Goal: Transaction & Acquisition: Subscribe to service/newsletter

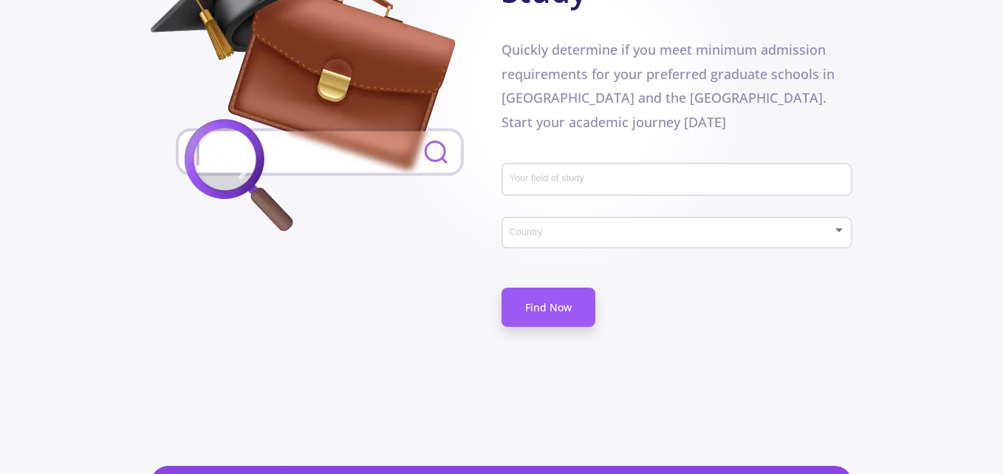
scroll to position [911, 0]
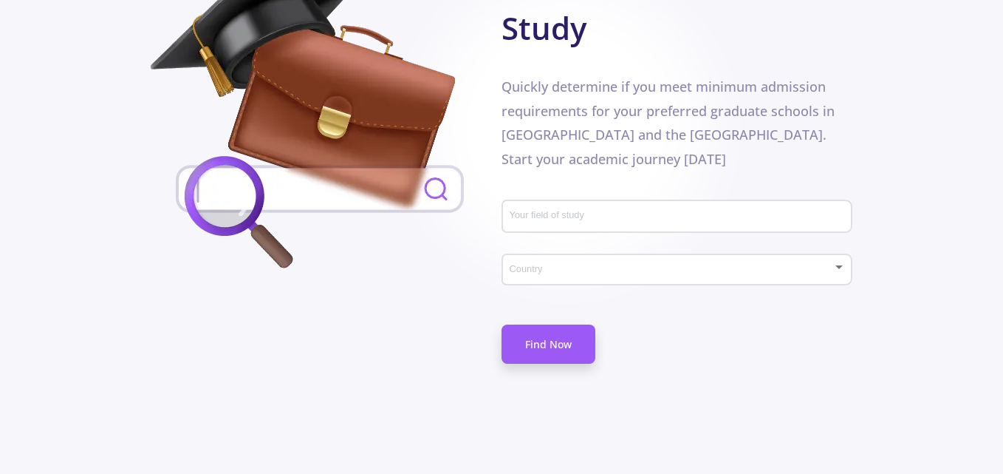
click at [557, 211] on input "Your field of study" at bounding box center [679, 217] width 341 height 13
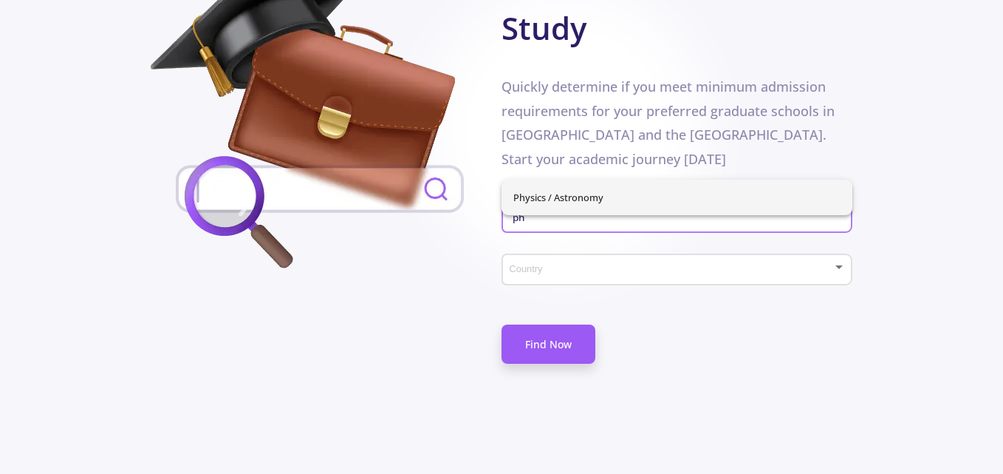
type input "ph"
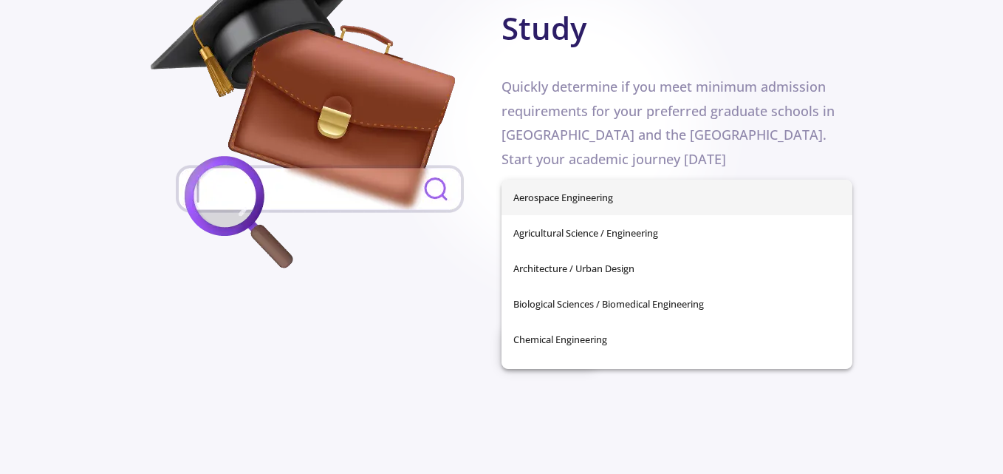
click at [605, 200] on div "Aerospace Engineering Agricultural Science / Engineering Architecture / Urban D…" at bounding box center [677, 274] width 351 height 189
click at [653, 211] on input "Your field of study" at bounding box center [679, 217] width 341 height 13
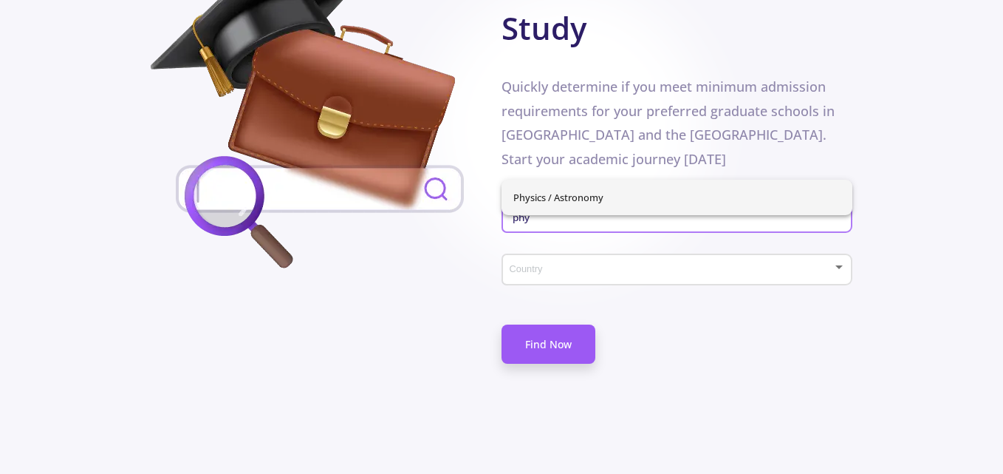
click at [560, 192] on span "Physics / Astronomy" at bounding box center [676, 197] width 327 height 35
type input "Physics / Astronomy"
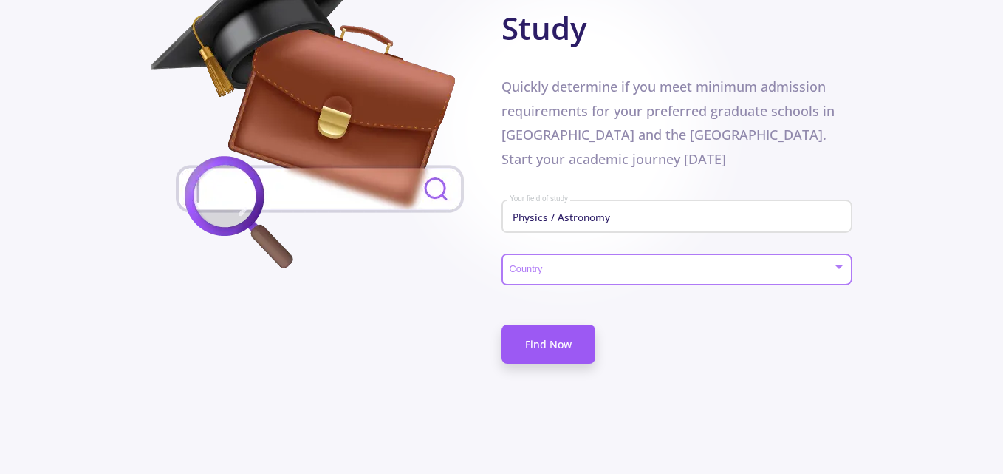
click at [564, 264] on div at bounding box center [671, 269] width 324 height 11
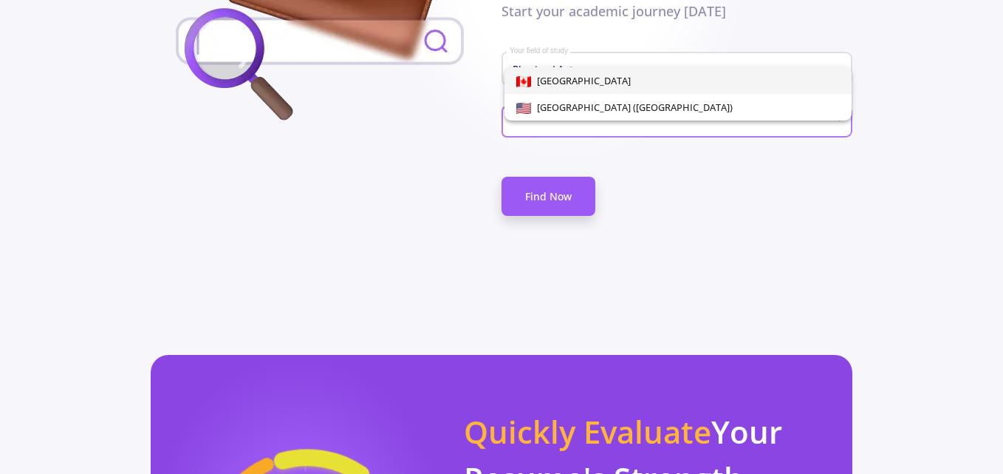
click at [459, 142] on div at bounding box center [501, 237] width 1003 height 474
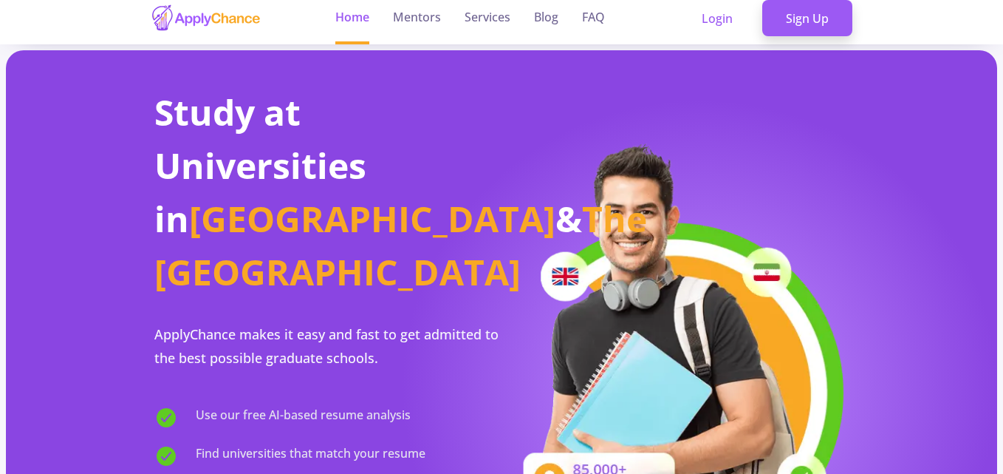
scroll to position [0, 0]
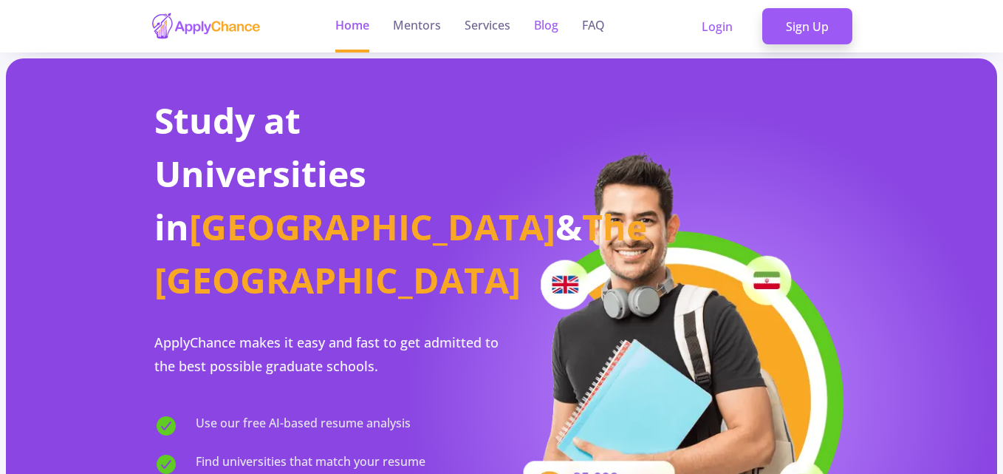
click at [540, 33] on link "Blog" at bounding box center [546, 26] width 24 height 52
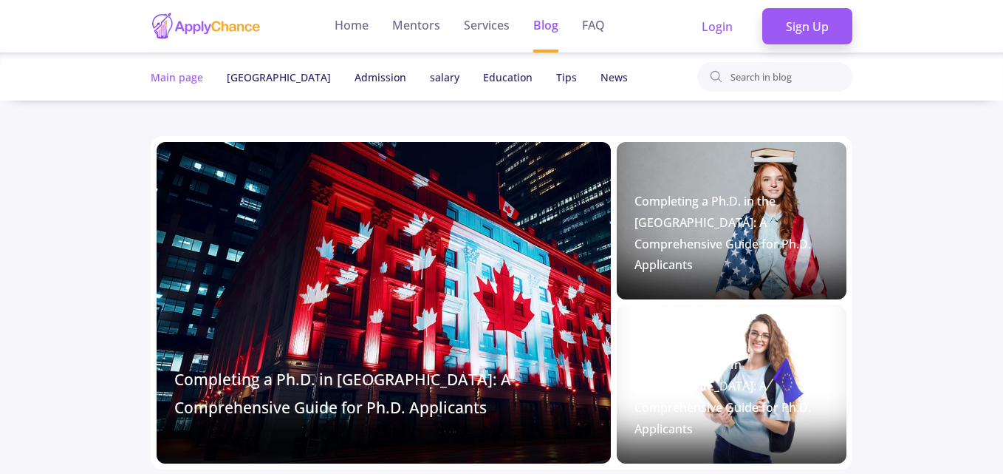
click at [176, 78] on span "Main page" at bounding box center [177, 77] width 52 height 14
click at [255, 84] on li "Canada" at bounding box center [279, 77] width 104 height 18
click at [242, 77] on link "Canada" at bounding box center [279, 77] width 104 height 14
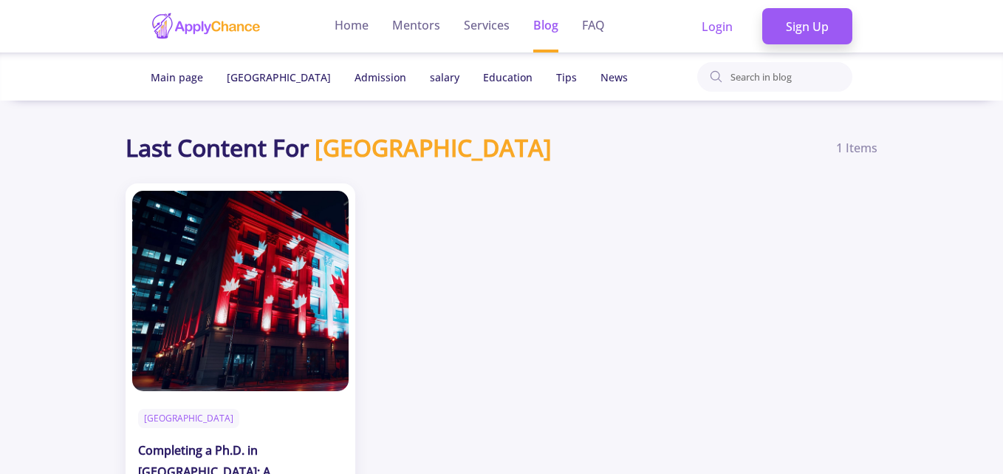
click at [575, 28] on ul "Home Mentors Services Blog FAQ" at bounding box center [470, 26] width 294 height 52
click at [593, 26] on link "FAQ" at bounding box center [593, 26] width 23 height 52
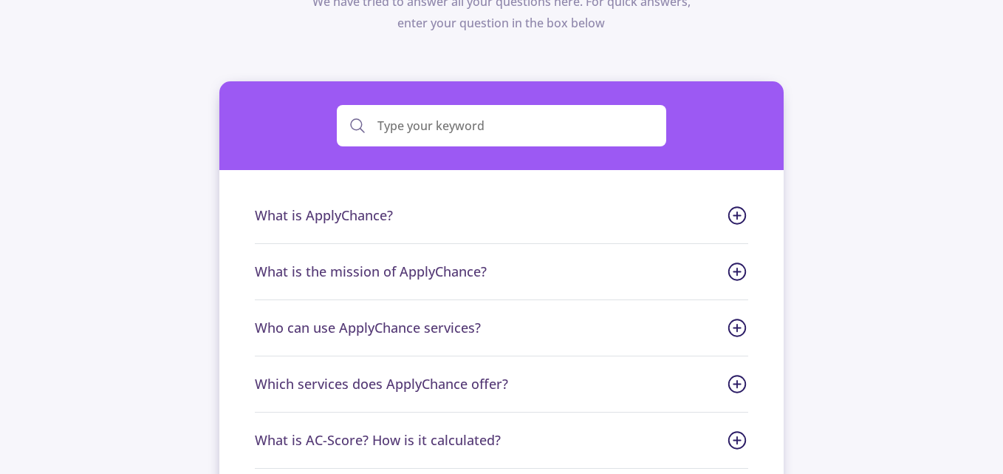
scroll to position [148, 0]
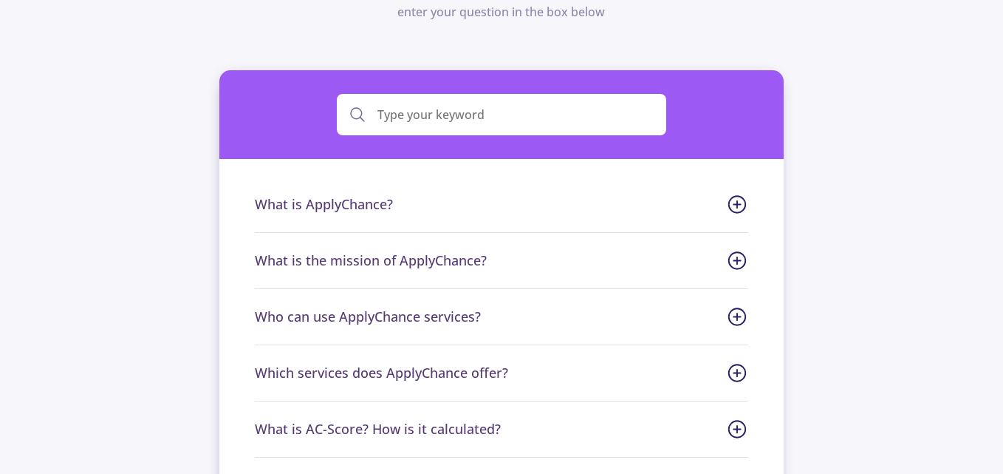
click at [727, 202] on span "What is ApplyChance?" at bounding box center [502, 204] width 494 height 20
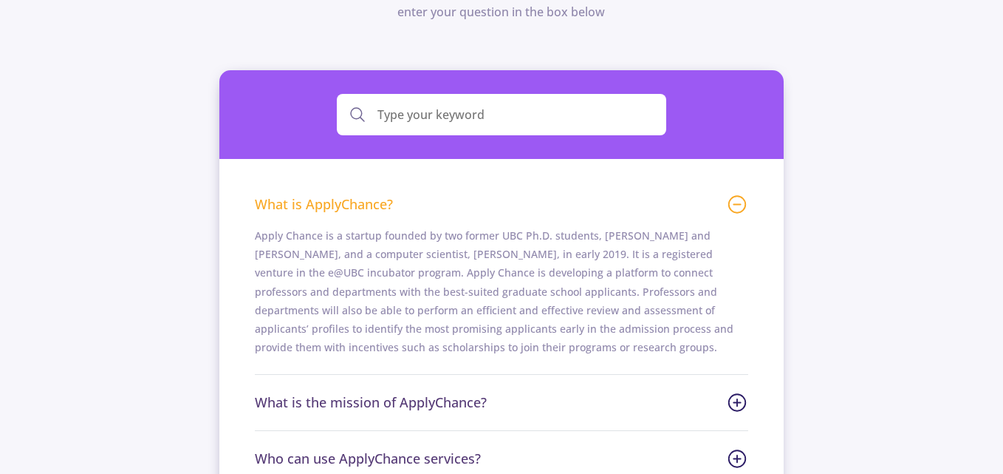
click at [729, 202] on span "What is ApplyChance?" at bounding box center [502, 204] width 494 height 20
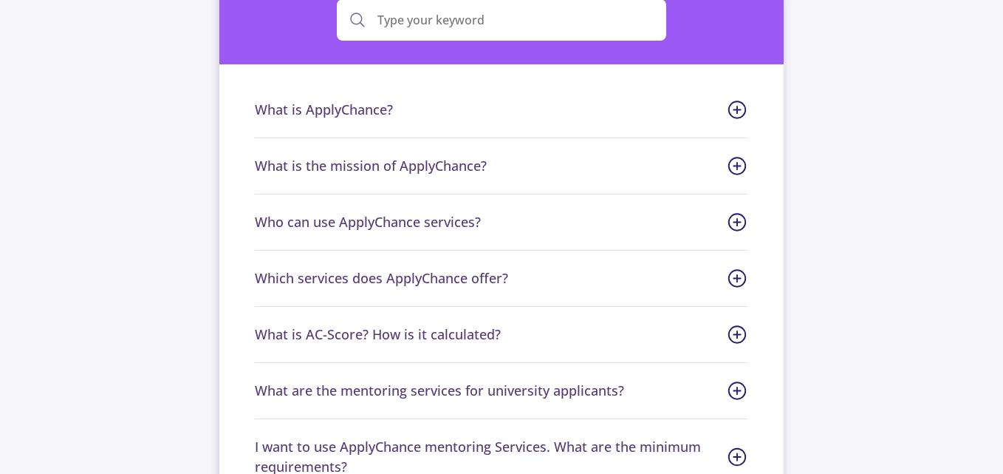
scroll to position [0, 0]
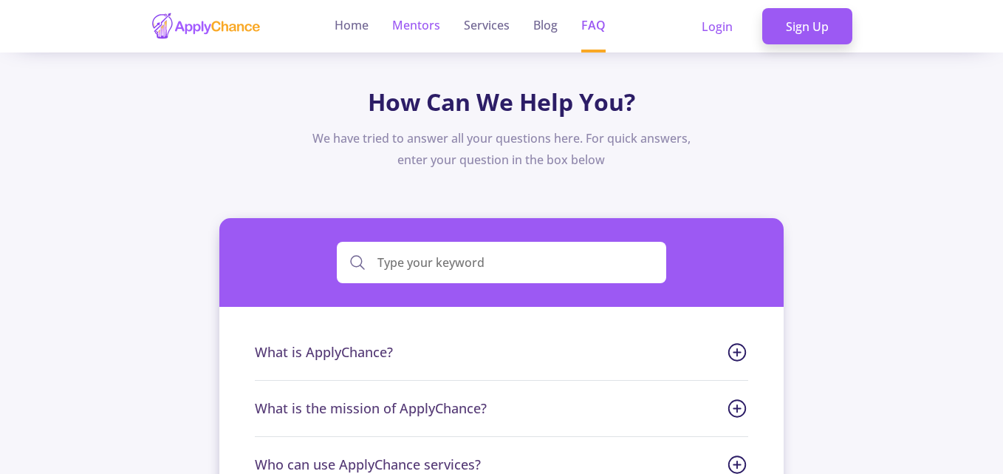
click at [426, 25] on link "Mentors" at bounding box center [416, 26] width 48 height 52
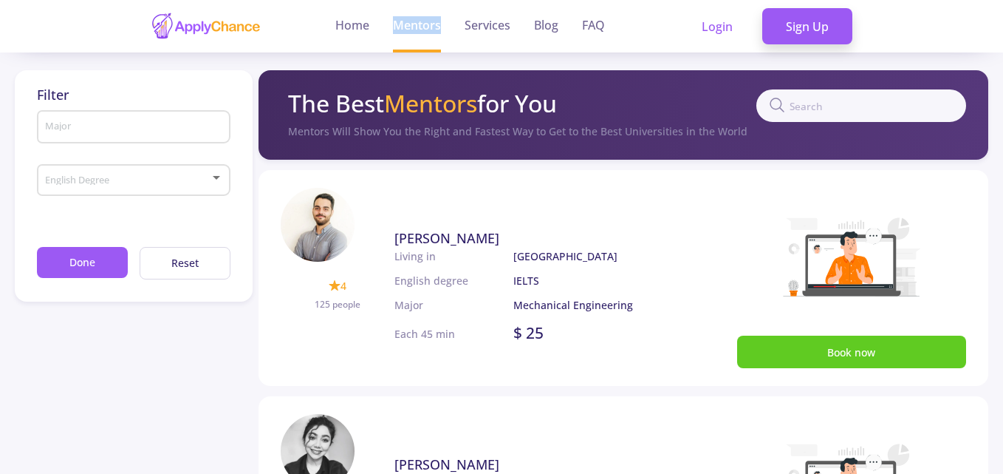
drag, startPoint x: 446, startPoint y: 26, endPoint x: 378, endPoint y: 26, distance: 68.7
click at [378, 26] on ul "Home Mentors Services Blog FAQ" at bounding box center [470, 26] width 293 height 52
click at [366, 47] on link "Home" at bounding box center [352, 26] width 34 height 52
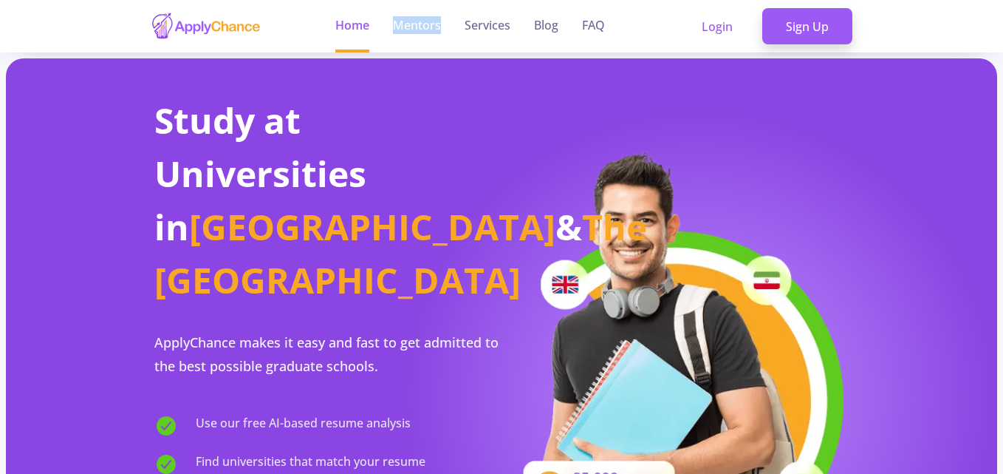
click at [357, 34] on div at bounding box center [357, 34] width 0 height 0
click at [420, 21] on link "Mentors" at bounding box center [417, 26] width 48 height 52
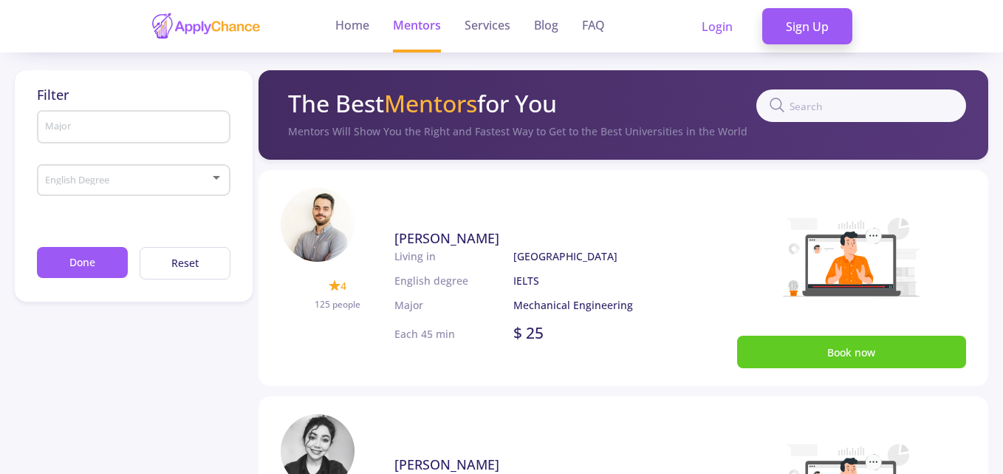
click at [171, 176] on span at bounding box center [129, 180] width 162 height 10
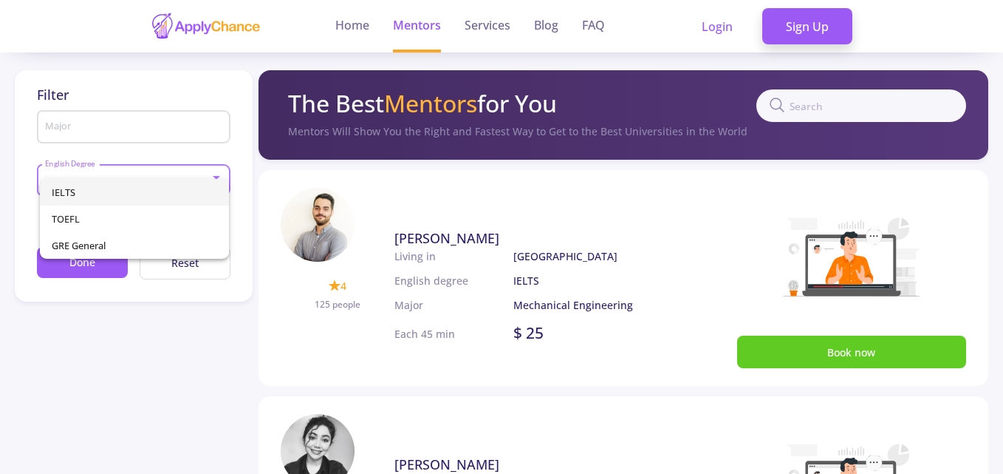
click at [227, 148] on div at bounding box center [501, 237] width 1003 height 474
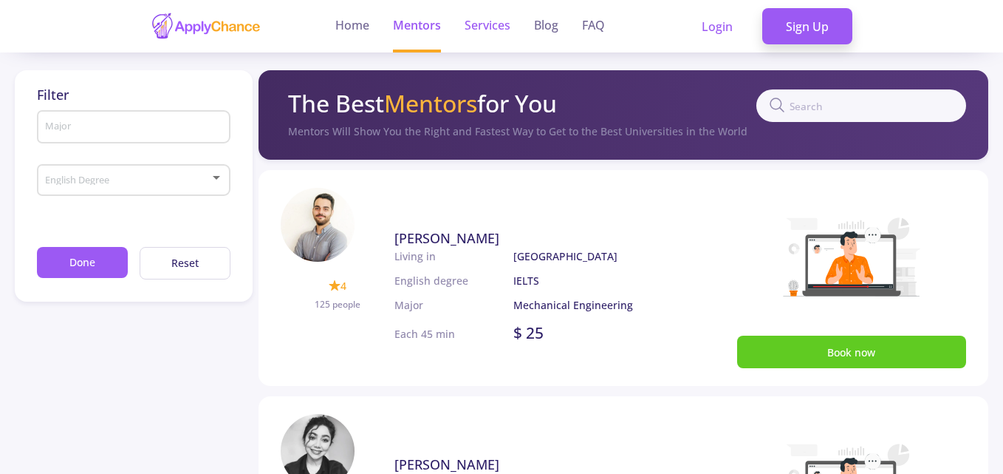
click at [494, 31] on link "Services" at bounding box center [488, 26] width 46 height 52
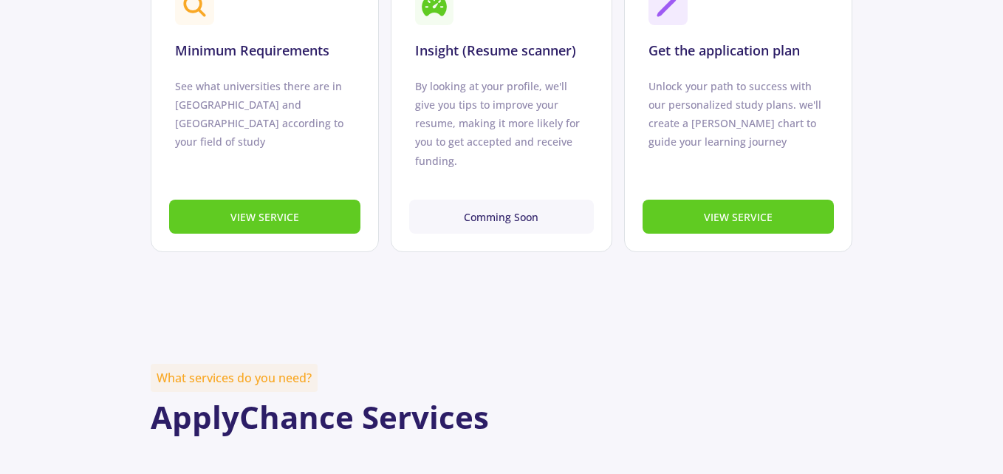
scroll to position [665, 0]
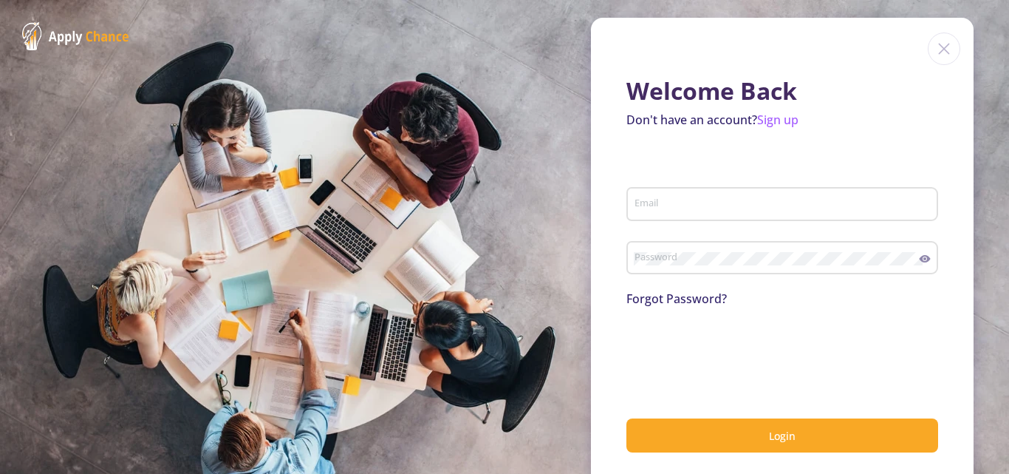
click at [949, 54] on img at bounding box center [944, 49] width 33 height 33
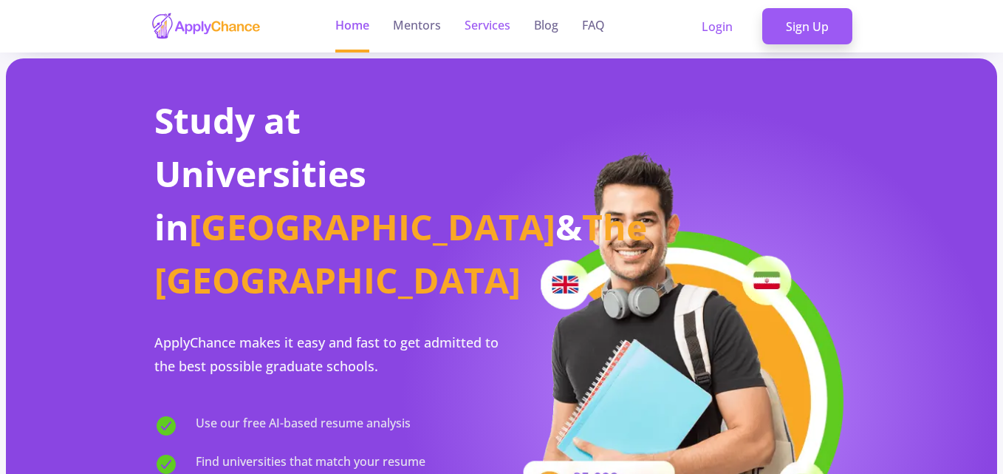
click at [475, 24] on link "Services" at bounding box center [488, 26] width 46 height 52
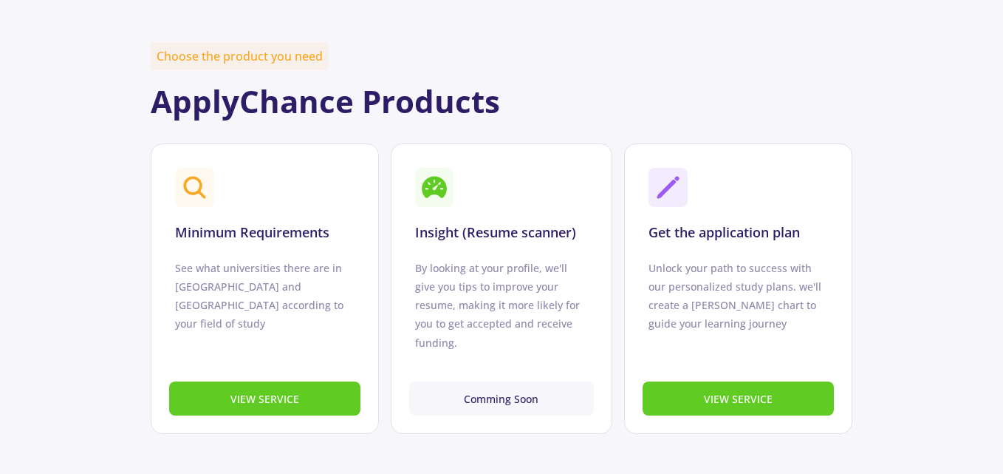
scroll to position [591, 0]
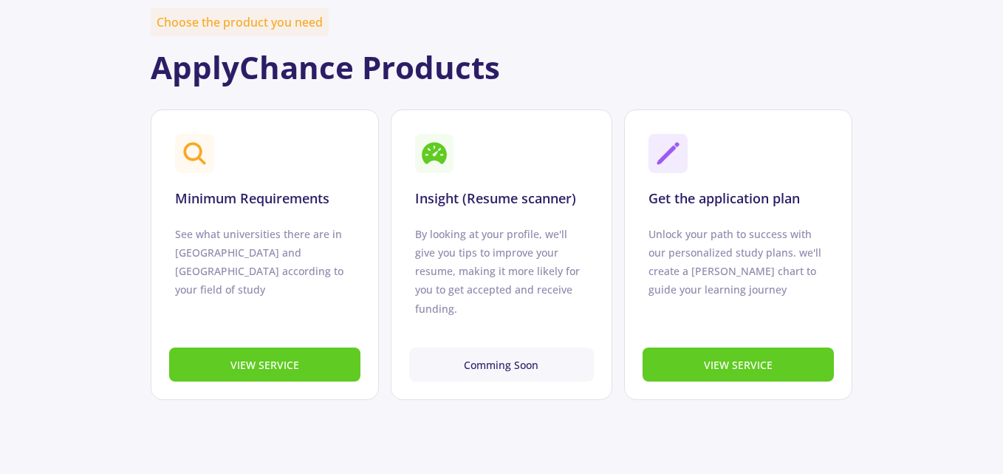
click at [242, 191] on h3 "Minimum Requirements" at bounding box center [252, 199] width 154 height 16
click at [233, 168] on div at bounding box center [233, 168] width 0 height 0
click at [424, 68] on h2 "ApplyChance Products" at bounding box center [502, 67] width 703 height 37
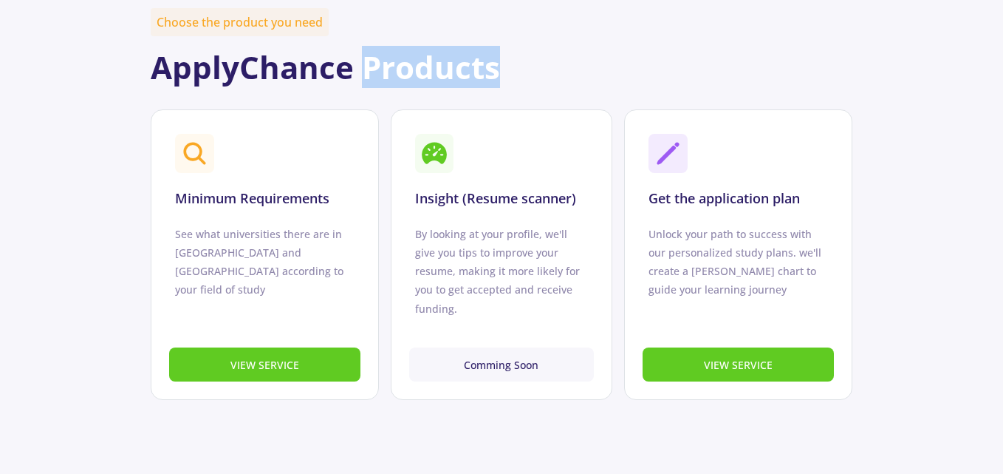
click at [424, 68] on h2 "ApplyChance Products" at bounding box center [502, 67] width 703 height 37
click at [414, 89] on div at bounding box center [414, 89] width 0 height 0
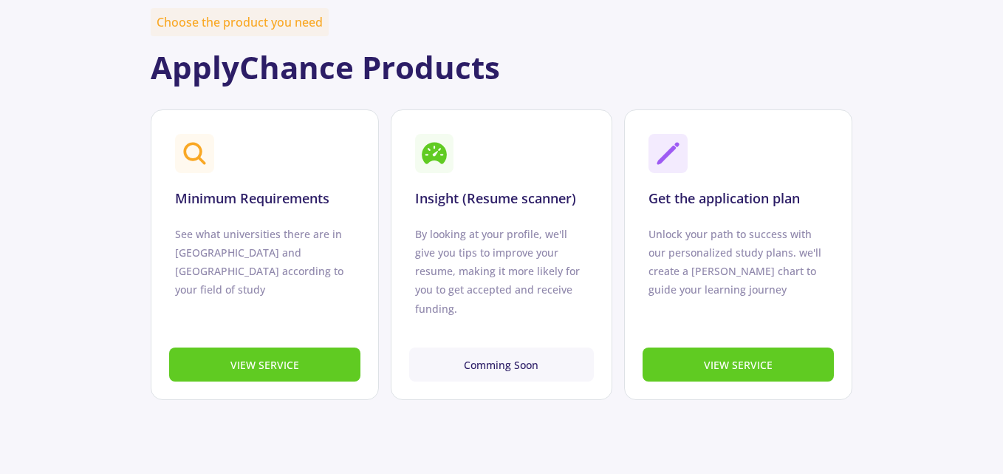
click at [274, 287] on div "Minimum Requirements See what universities there are in Canada and America acco…" at bounding box center [264, 219] width 191 height 182
click at [210, 231] on div "See what universities there are in Canada and America according to your field o…" at bounding box center [265, 262] width 180 height 75
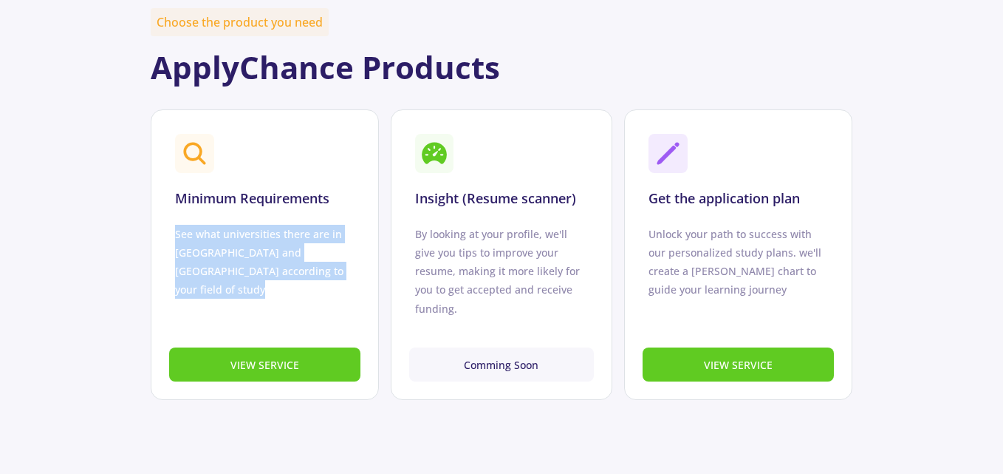
click at [210, 231] on div "See what universities there are in Canada and America according to your field o…" at bounding box center [265, 262] width 180 height 75
click at [200, 206] on div at bounding box center [200, 206] width 0 height 0
click at [310, 294] on div "Minimum Requirements See what universities there are in Canada and America acco…" at bounding box center [265, 254] width 228 height 290
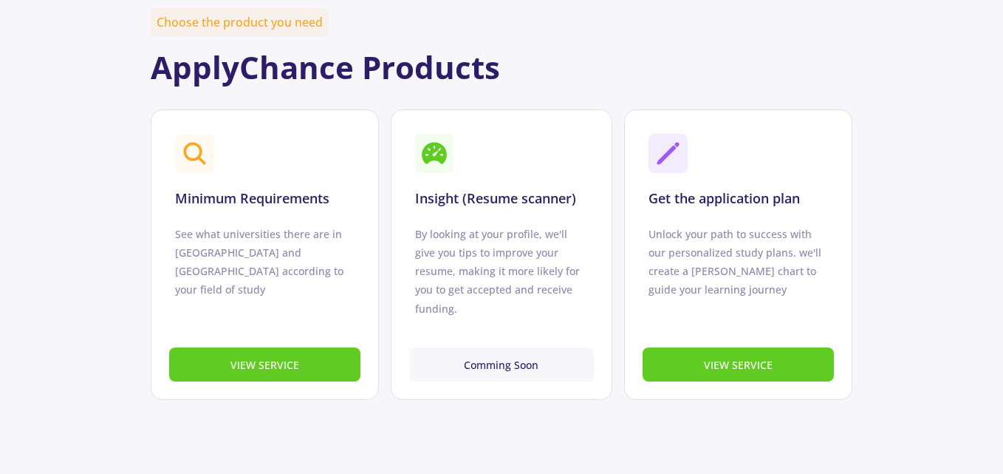
click at [693, 204] on h3 "Get the application plan" at bounding box center [724, 199] width 151 height 16
click at [683, 208] on div at bounding box center [683, 208] width 0 height 0
click at [785, 194] on h3 "Get the application plan" at bounding box center [724, 199] width 151 height 16
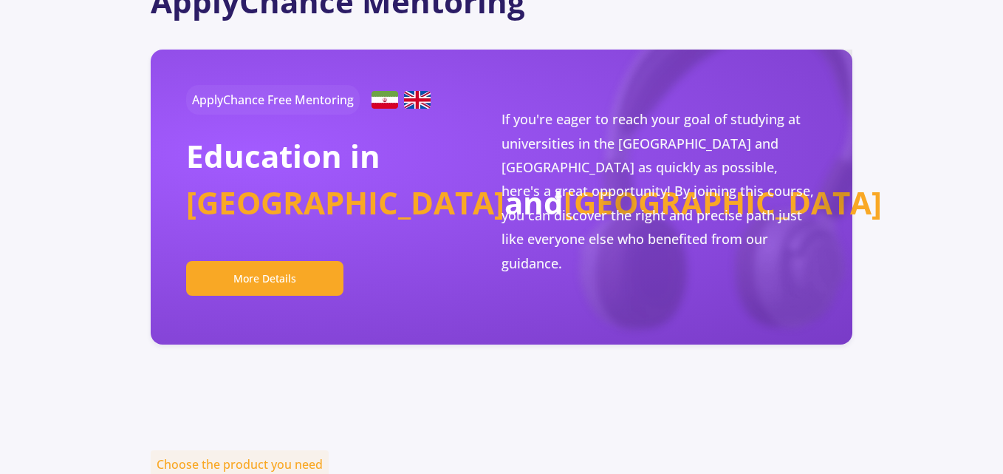
scroll to position [148, 0]
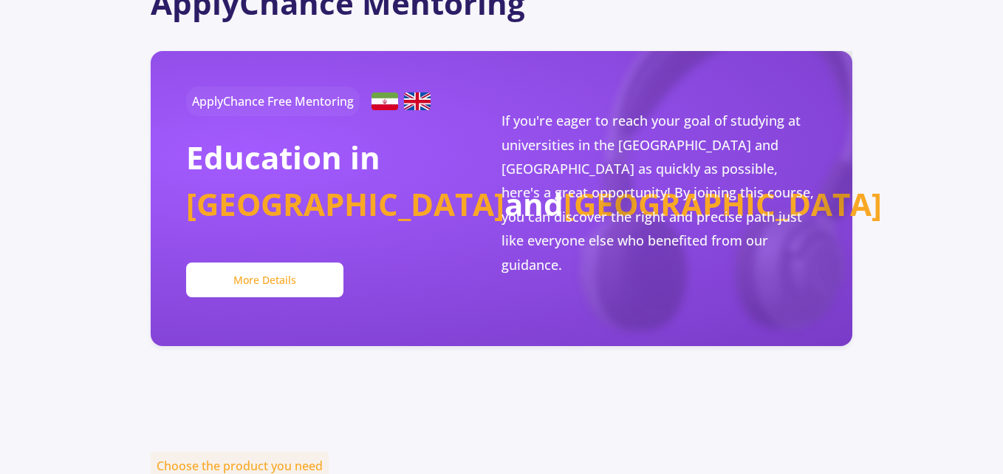
click at [265, 264] on button "More Details" at bounding box center [265, 279] width 158 height 35
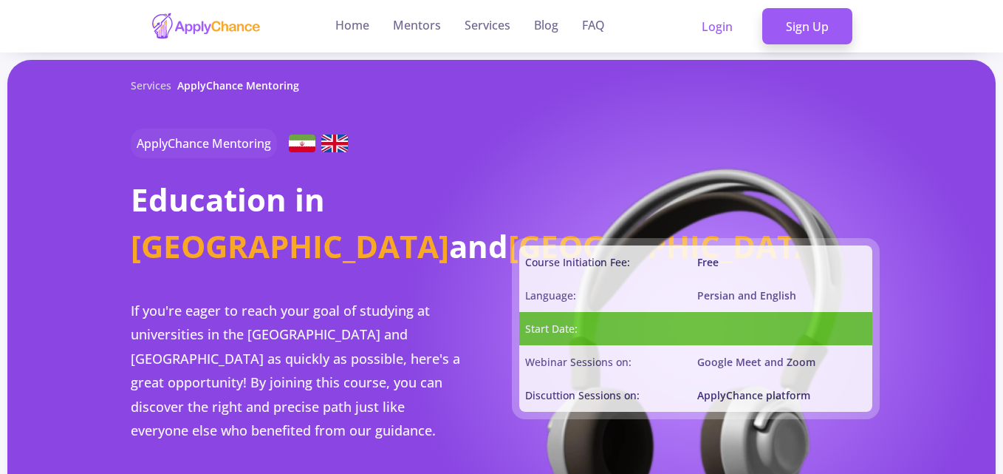
click at [265, 283] on div "Services ApplyChance Mentoring ApplyChance Mentoring Education in Canada and US…" at bounding box center [316, 328] width 371 height 537
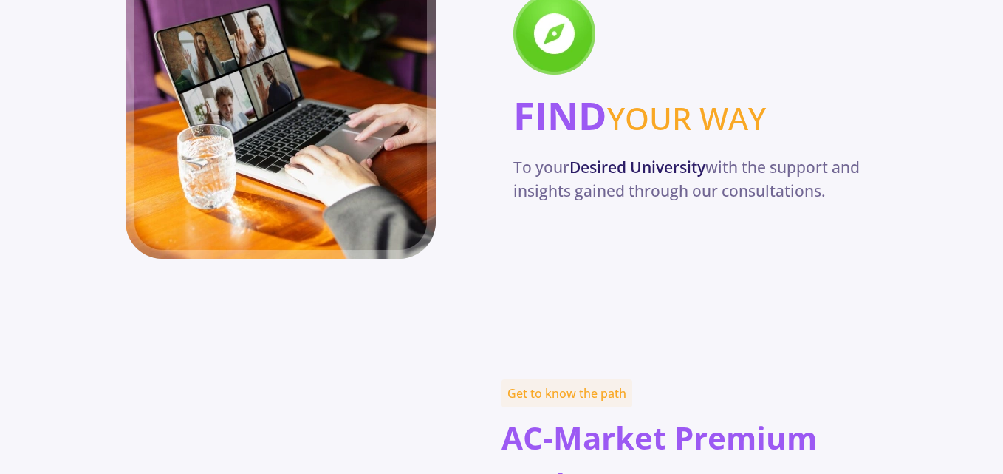
scroll to position [739, 0]
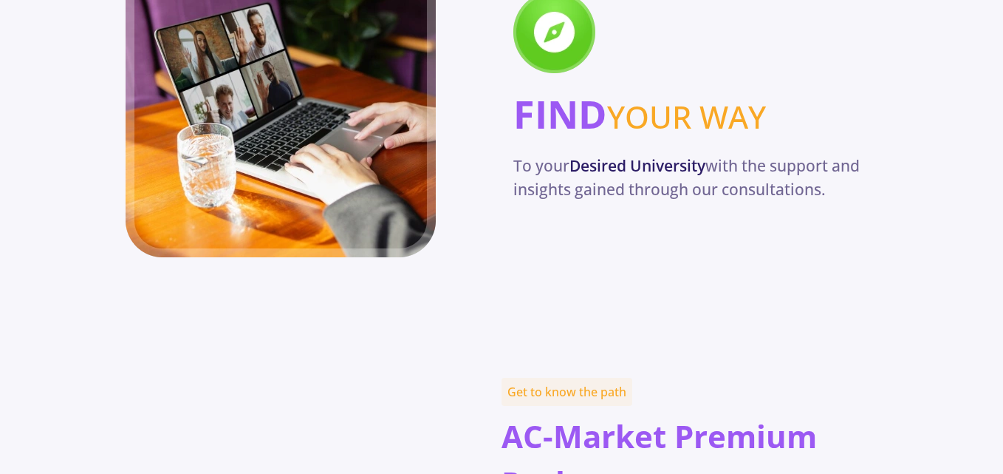
click at [575, 168] on span "Desired University" at bounding box center [638, 165] width 136 height 21
click at [565, 177] on div at bounding box center [565, 177] width 0 height 0
click at [620, 160] on span "Desired University" at bounding box center [638, 165] width 136 height 21
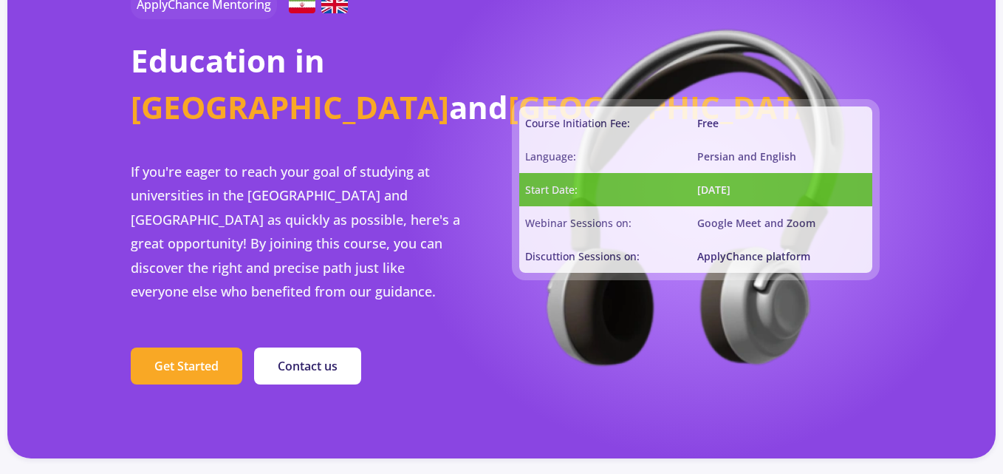
scroll to position [148, 0]
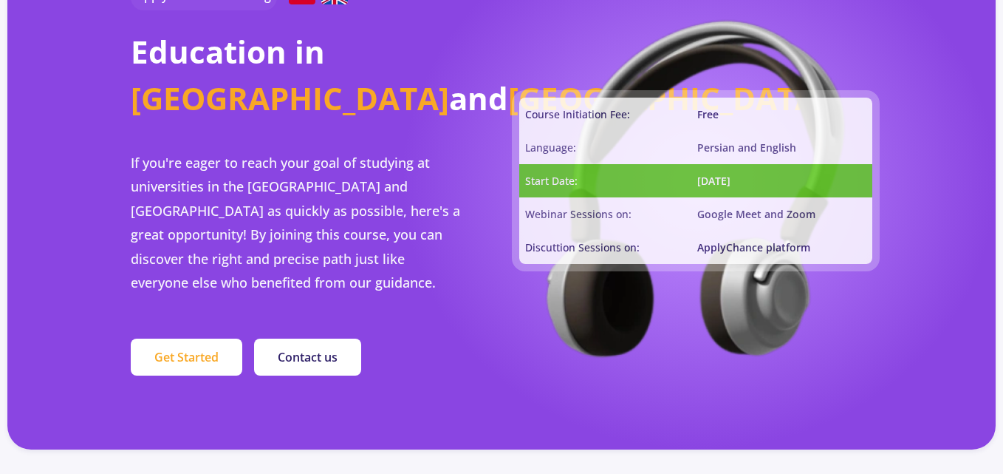
click at [174, 360] on button "Get Started" at bounding box center [187, 356] width 112 height 37
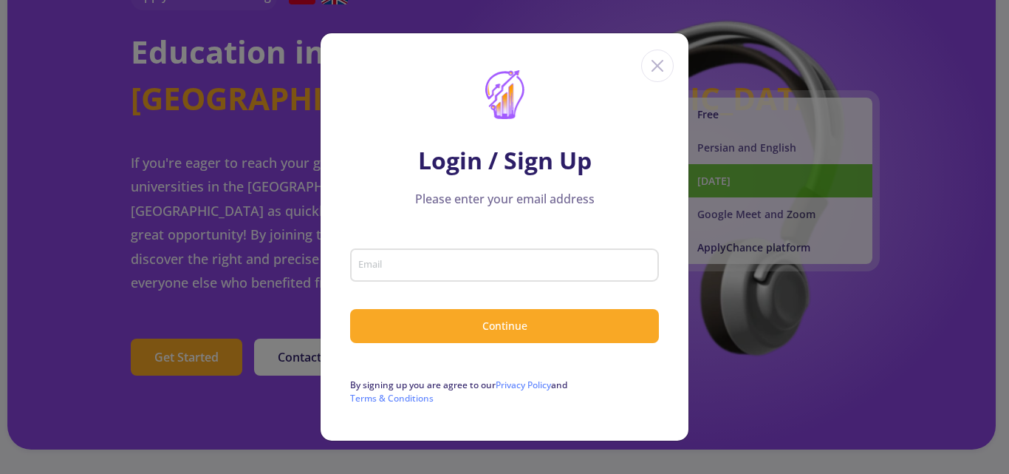
click at [649, 55] on icon "Close" at bounding box center [658, 66] width 24 height 24
